Goal: Task Accomplishment & Management: Manage account settings

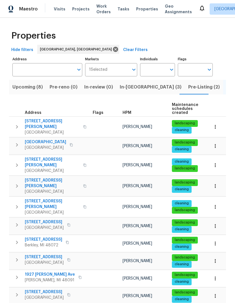
scroll to position [23, 0]
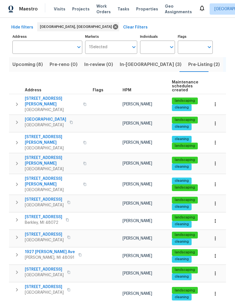
click at [188, 63] on span "Pre-Listing (2)" at bounding box center [204, 65] width 32 height 8
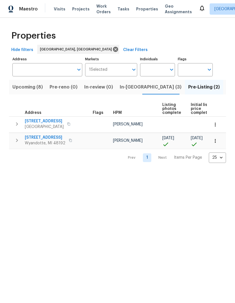
click at [227, 85] on span "Listed (14)" at bounding box center [239, 87] width 24 height 8
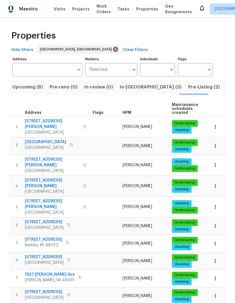
click at [57, 8] on span "Visits" at bounding box center [60, 9] width 12 height 6
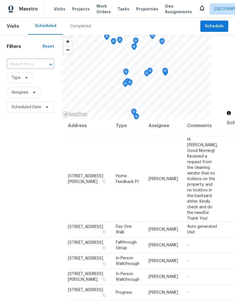
scroll to position [4, 0]
click at [0, 0] on icon at bounding box center [0, 0] width 0 height 0
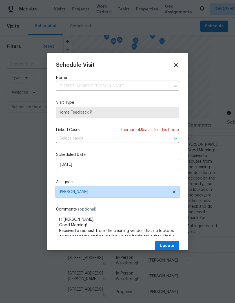
click at [64, 193] on span "[PERSON_NAME]" at bounding box center [114, 192] width 110 height 5
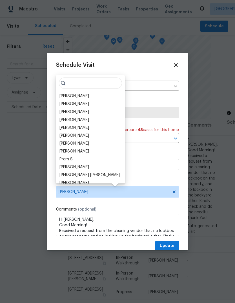
click at [65, 121] on div "[PERSON_NAME]" at bounding box center [74, 120] width 30 height 6
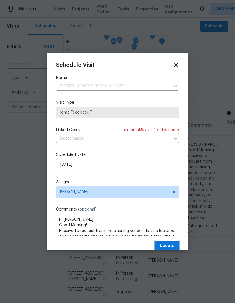
click at [172, 249] on span "Update" at bounding box center [167, 245] width 15 height 7
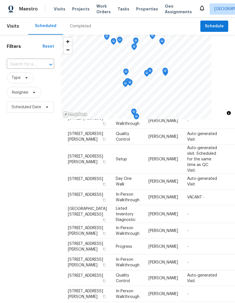
scroll to position [273, 0]
click at [0, 0] on icon at bounding box center [0, 0] width 0 height 0
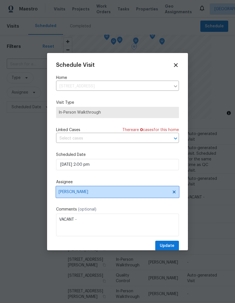
click at [143, 194] on span "[PERSON_NAME]" at bounding box center [114, 192] width 110 height 5
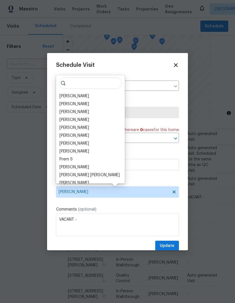
click at [66, 112] on div "[PERSON_NAME]" at bounding box center [74, 112] width 30 height 6
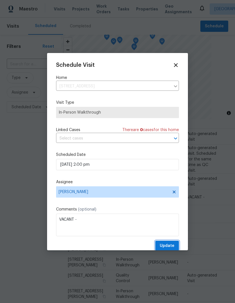
click at [173, 247] on span "Update" at bounding box center [167, 245] width 15 height 7
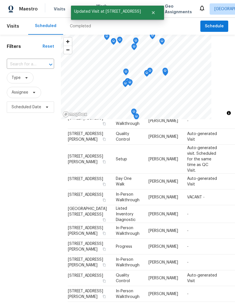
scroll to position [312, 0]
click at [0, 0] on icon at bounding box center [0, 0] width 0 height 0
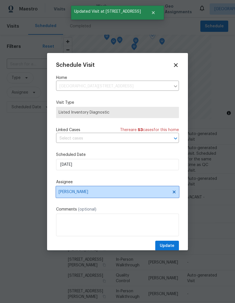
click at [65, 196] on span "[PERSON_NAME]" at bounding box center [117, 191] width 123 height 11
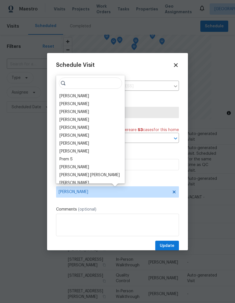
click at [63, 122] on div "[PERSON_NAME]" at bounding box center [74, 120] width 30 height 6
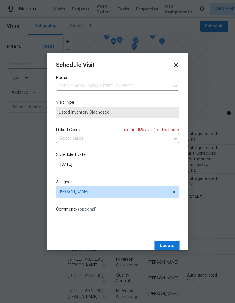
click at [171, 249] on span "Update" at bounding box center [167, 245] width 15 height 7
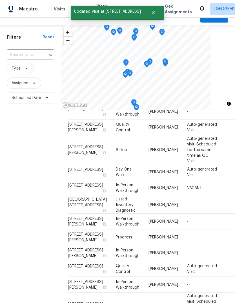
scroll to position [11, 0]
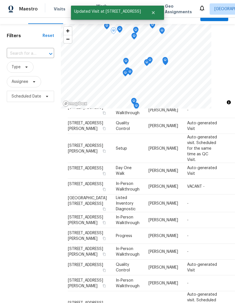
click at [0, 0] on icon at bounding box center [0, 0] width 0 height 0
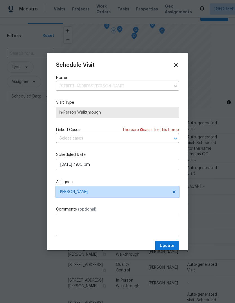
click at [64, 192] on span "[PERSON_NAME]" at bounding box center [114, 192] width 110 height 5
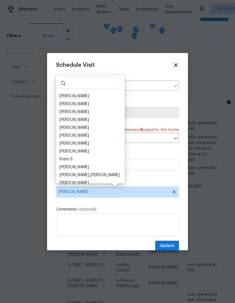
click at [65, 111] on div "[PERSON_NAME]" at bounding box center [74, 112] width 30 height 6
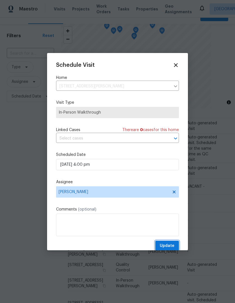
click at [173, 243] on span "Update" at bounding box center [167, 245] width 15 height 7
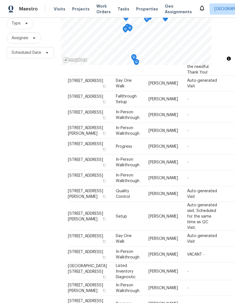
scroll to position [95, 0]
click at [0, 0] on icon at bounding box center [0, 0] width 0 height 0
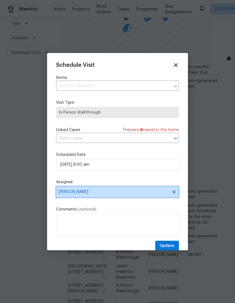
click at [70, 194] on span "[PERSON_NAME]" at bounding box center [114, 192] width 110 height 5
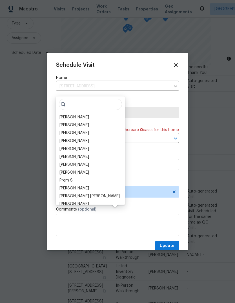
click at [63, 130] on div "[PERSON_NAME]" at bounding box center [74, 133] width 30 height 6
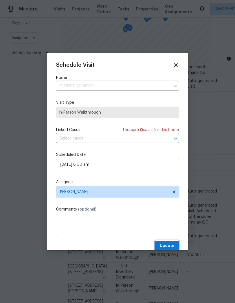
click at [174, 247] on span "Update" at bounding box center [167, 245] width 15 height 7
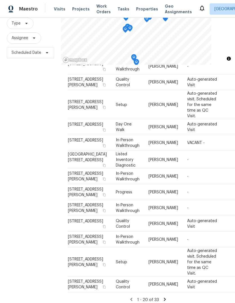
scroll to position [325, 0]
click at [0, 0] on icon at bounding box center [0, 0] width 0 height 0
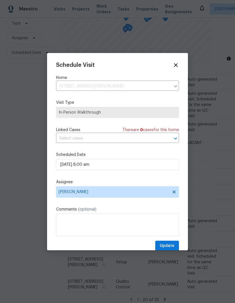
click at [67, 178] on div "Schedule Visit Home [STREET_ADDRESS][PERSON_NAME] ​ Visit Type In-Person Walkth…" at bounding box center [117, 156] width 123 height 189
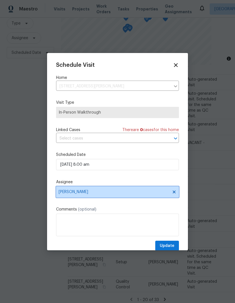
click at [64, 198] on span "[PERSON_NAME]" at bounding box center [117, 191] width 123 height 11
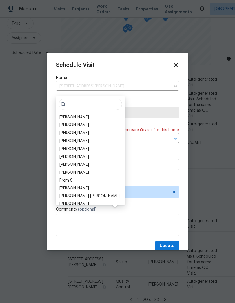
click at [63, 130] on div "[PERSON_NAME]" at bounding box center [74, 133] width 30 height 6
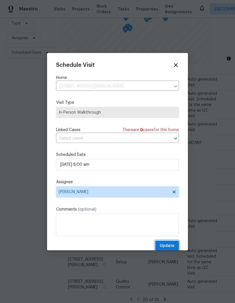
click at [177, 245] on button "Update" at bounding box center [167, 246] width 24 height 10
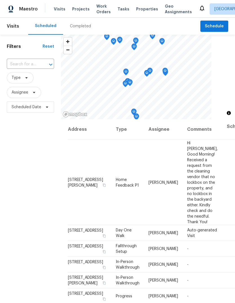
scroll to position [0, 0]
